Goal: Task Accomplishment & Management: Manage account settings

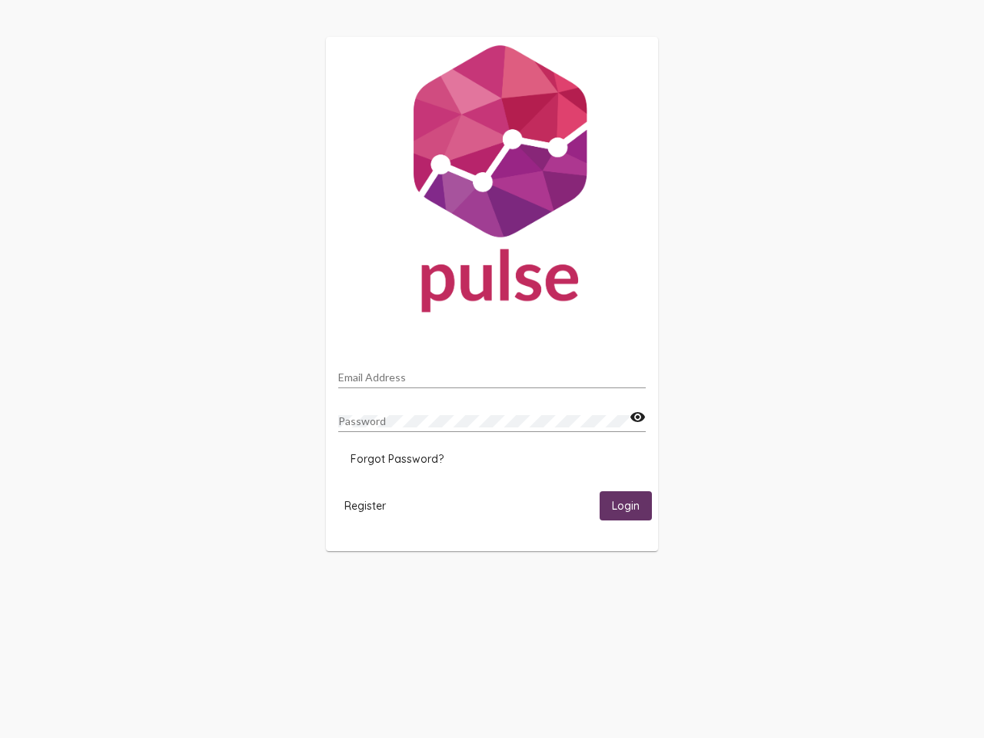
click at [492, 373] on input "Email Address" at bounding box center [491, 377] width 307 height 12
click at [637, 417] on mat-icon "visibility" at bounding box center [637, 417] width 16 height 18
click at [397, 459] on span "Forgot Password?" at bounding box center [396, 459] width 93 height 14
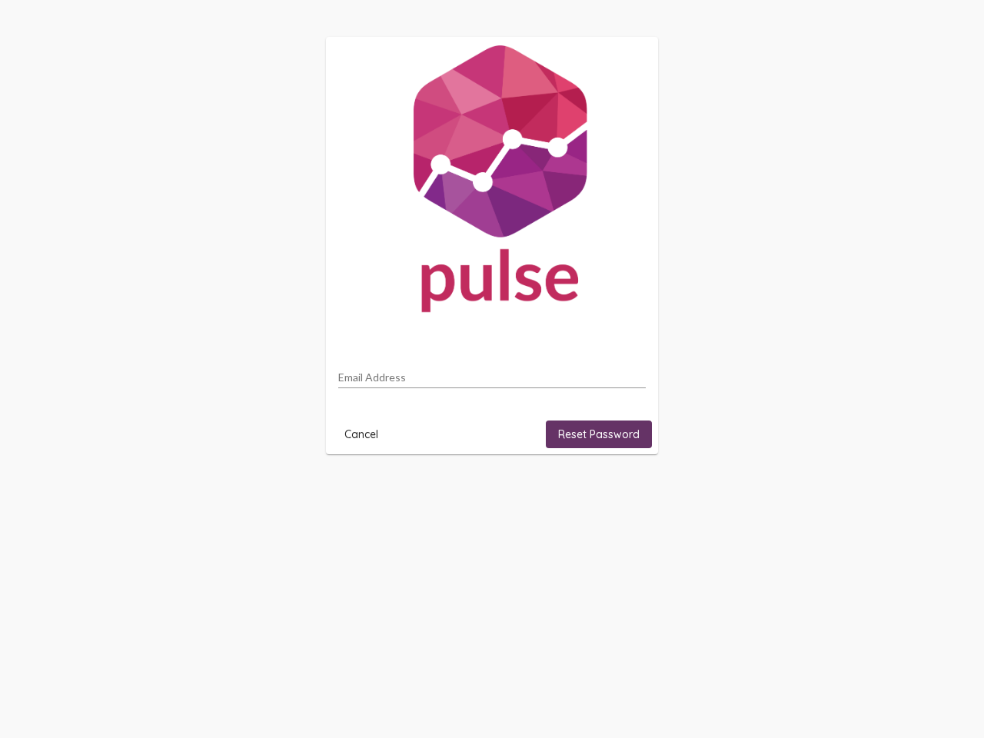
click at [365, 491] on html "Email Address Cancel Reset Password" at bounding box center [492, 245] width 984 height 491
click at [626, 491] on html "Email Address Cancel Reset Password" at bounding box center [492, 245] width 984 height 491
